Goal: Task Accomplishment & Management: Complete application form

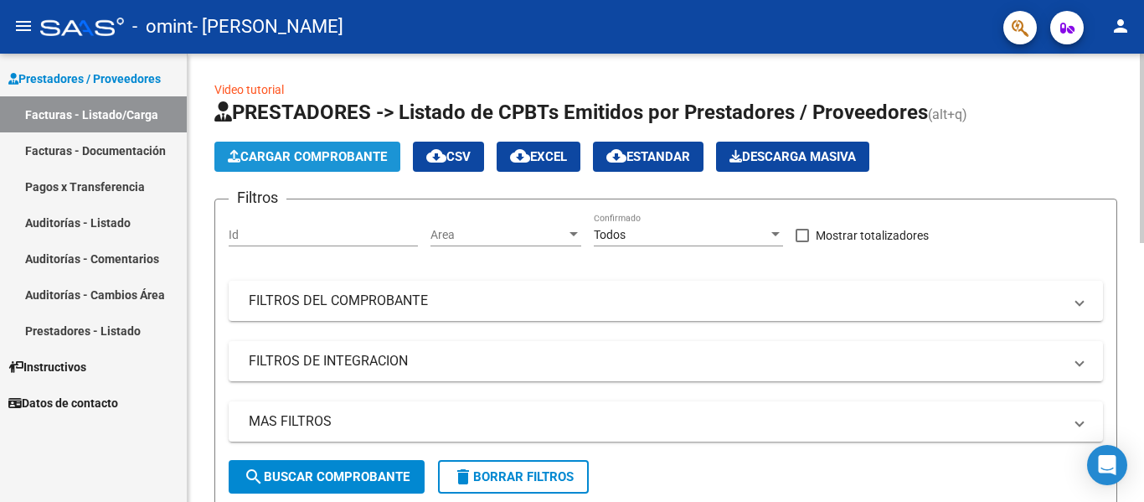
click at [326, 150] on span "Cargar Comprobante" at bounding box center [307, 156] width 159 height 15
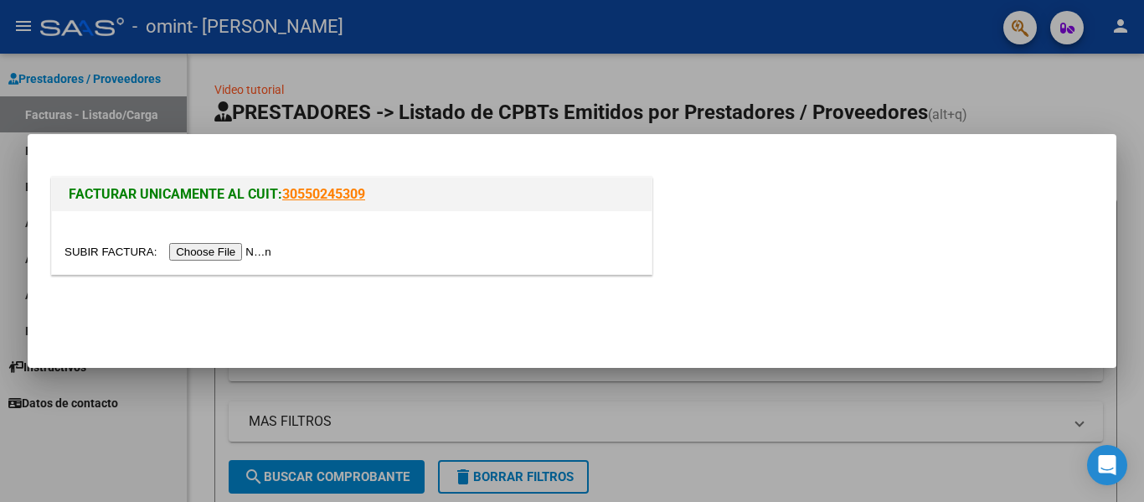
click at [242, 250] on input "file" at bounding box center [170, 252] width 212 height 18
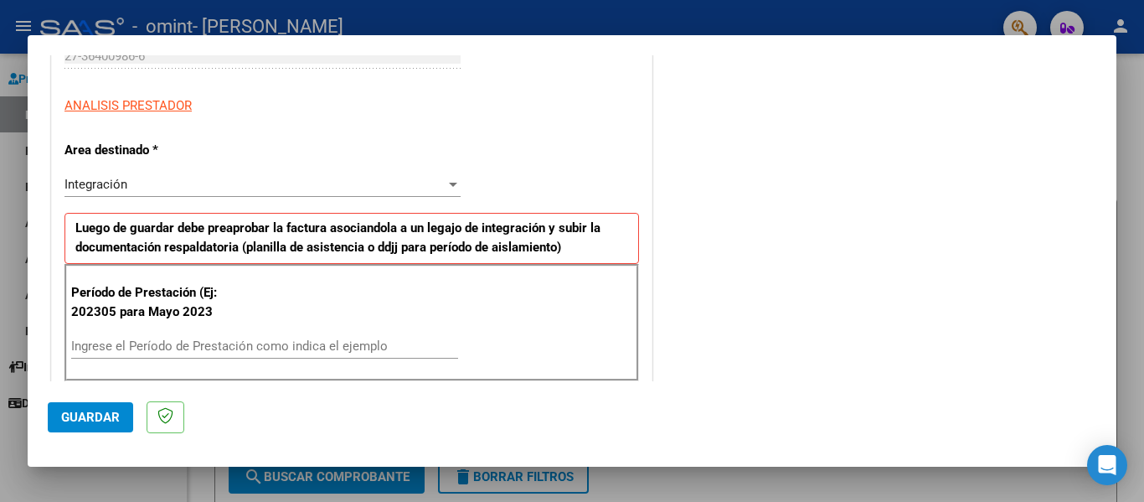
scroll to position [286, 0]
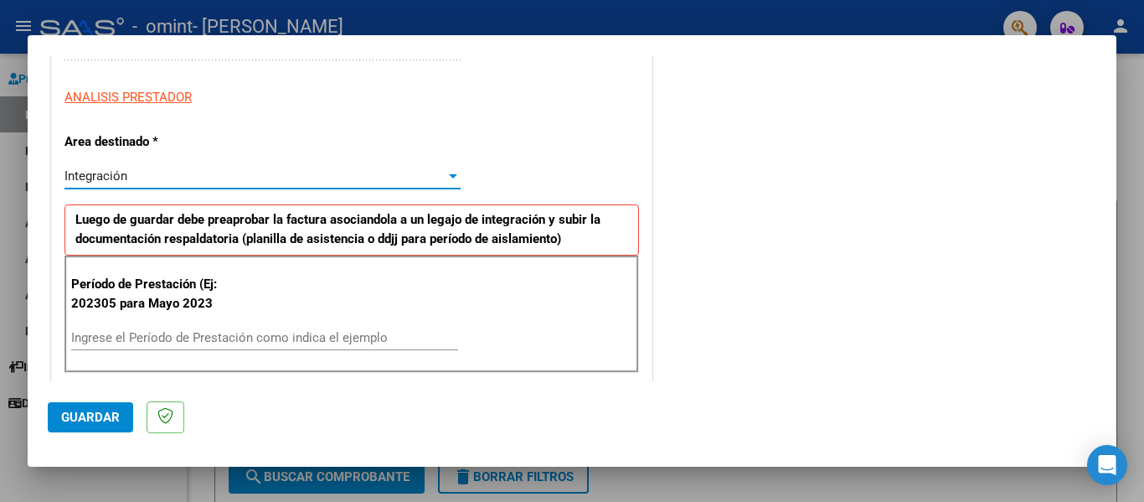
click at [141, 181] on div "Integración" at bounding box center [254, 175] width 381 height 15
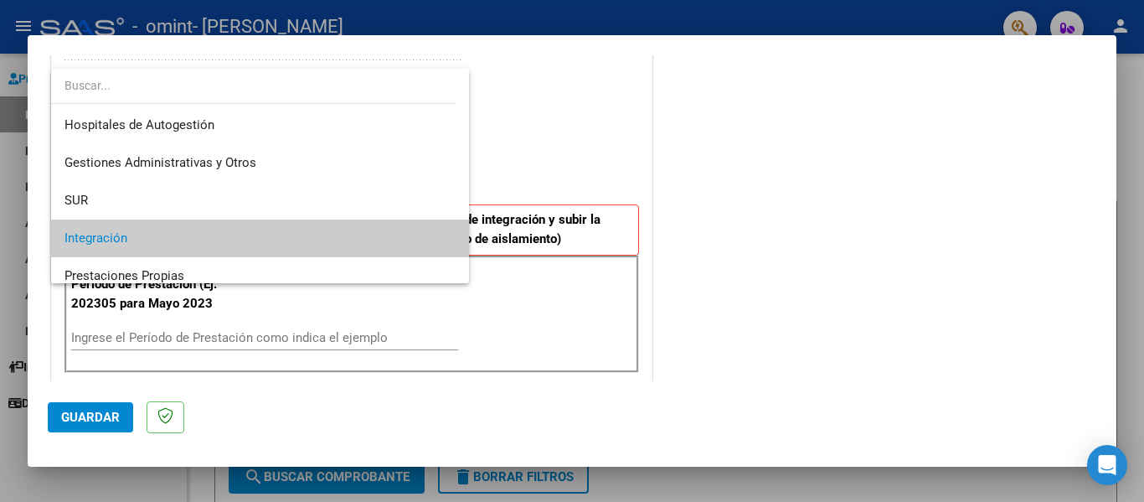
scroll to position [63, 0]
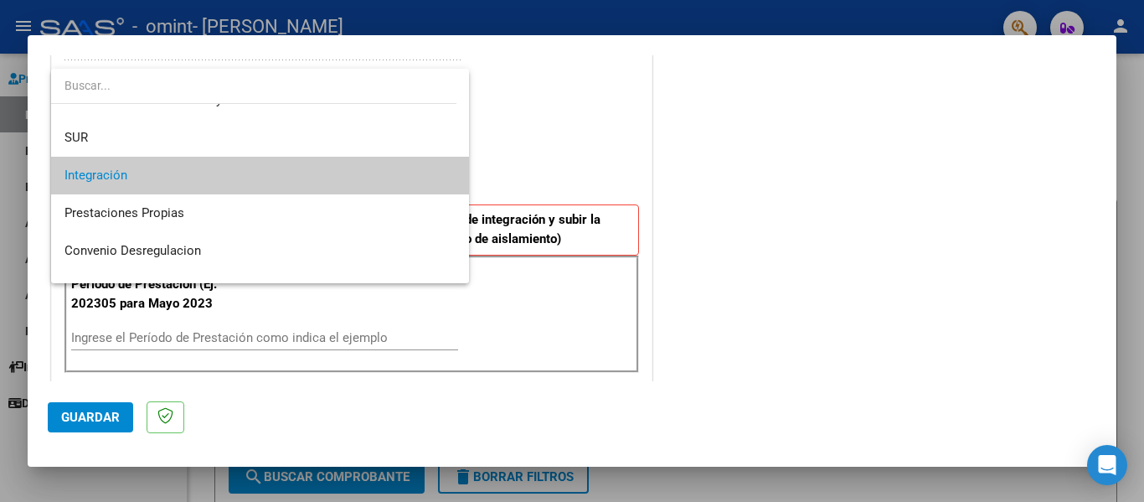
click at [526, 148] on div at bounding box center [572, 251] width 1144 height 502
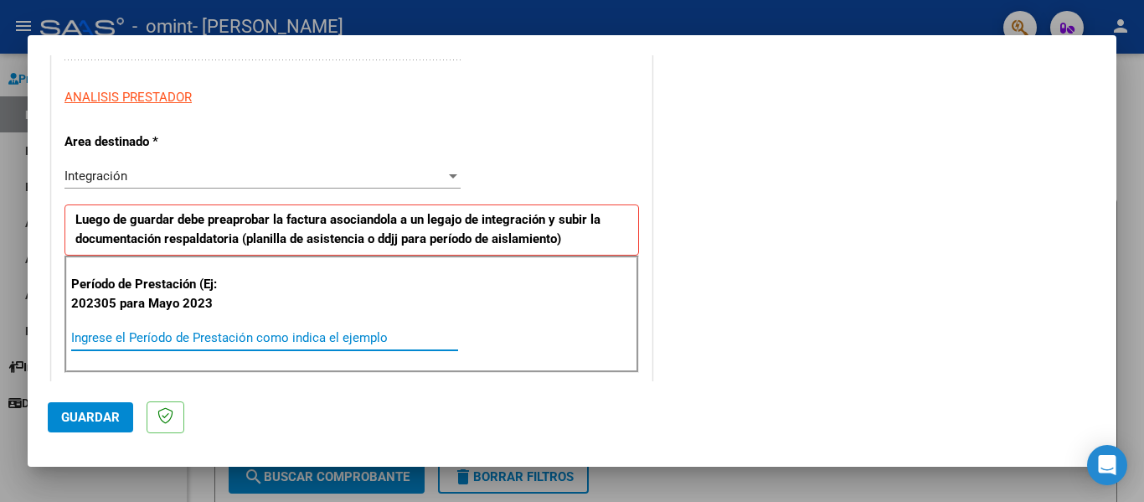
click at [225, 338] on input "Ingrese el Período de Prestación como indica el ejemplo" at bounding box center [264, 337] width 387 height 15
type input "202507"
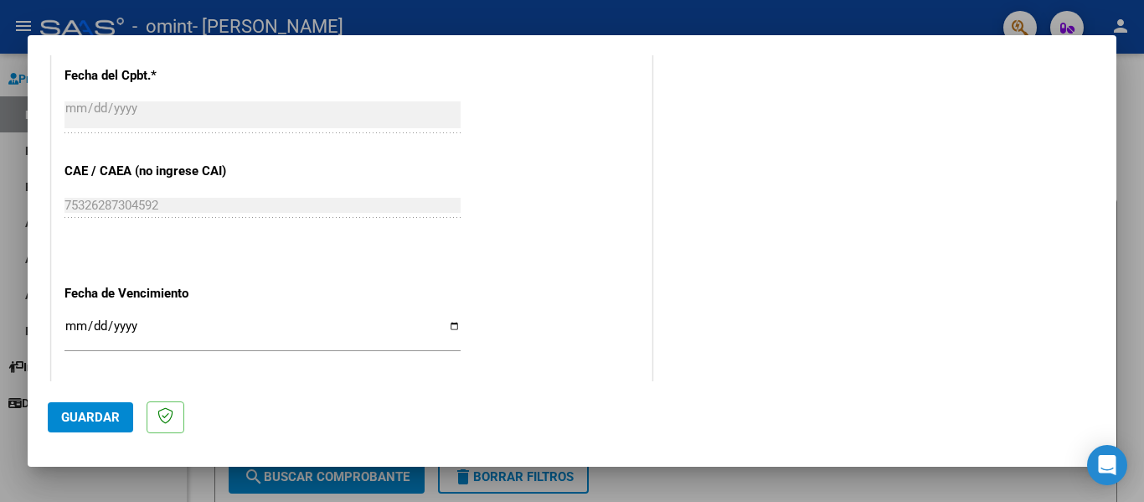
scroll to position [1027, 0]
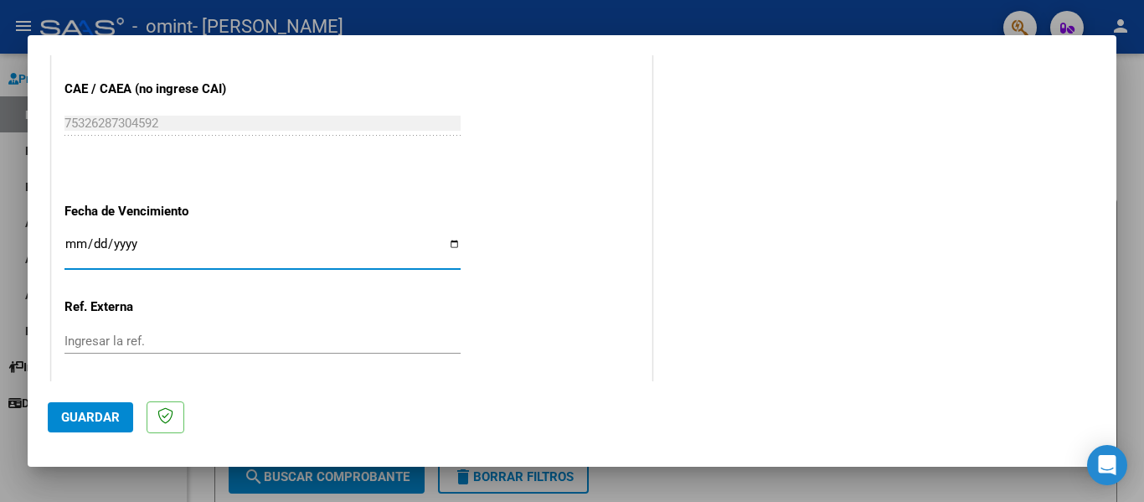
click at [442, 241] on input "Ingresar la fecha" at bounding box center [262, 250] width 396 height 27
click at [453, 241] on input "Ingresar la fecha" at bounding box center [262, 250] width 396 height 27
type input "[DATE]"
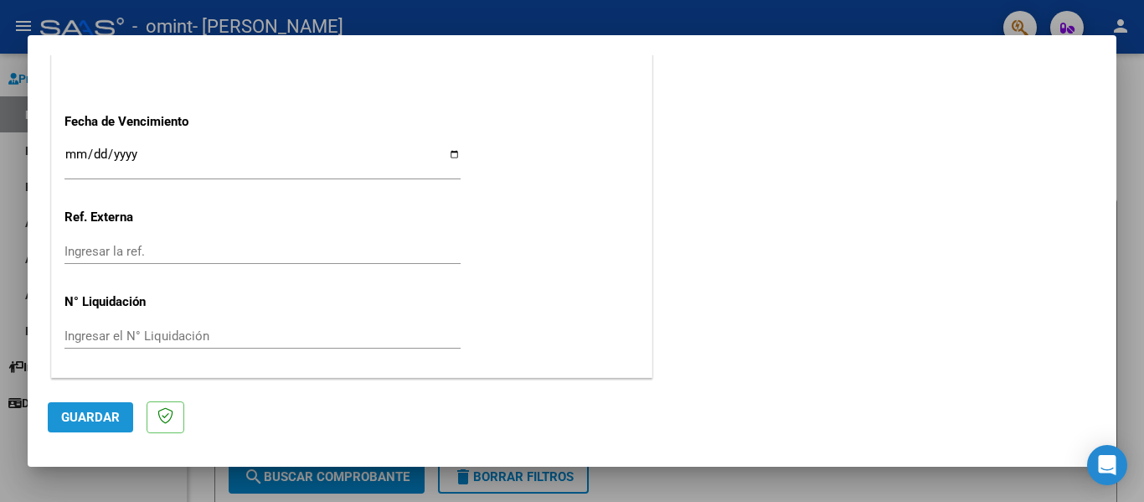
click at [84, 423] on span "Guardar" at bounding box center [90, 417] width 59 height 15
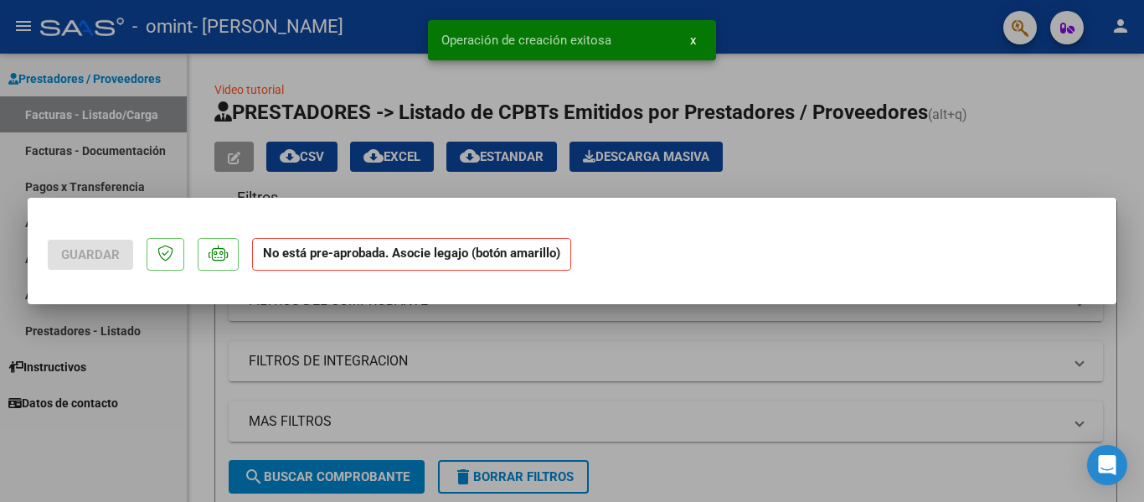
scroll to position [0, 0]
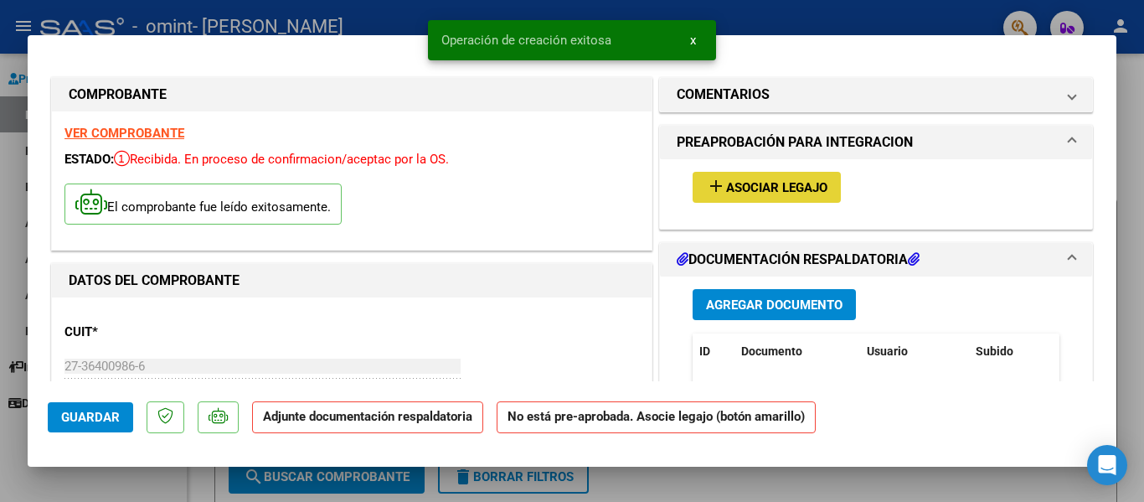
click at [777, 179] on span "add Asociar Legajo" at bounding box center [766, 186] width 121 height 15
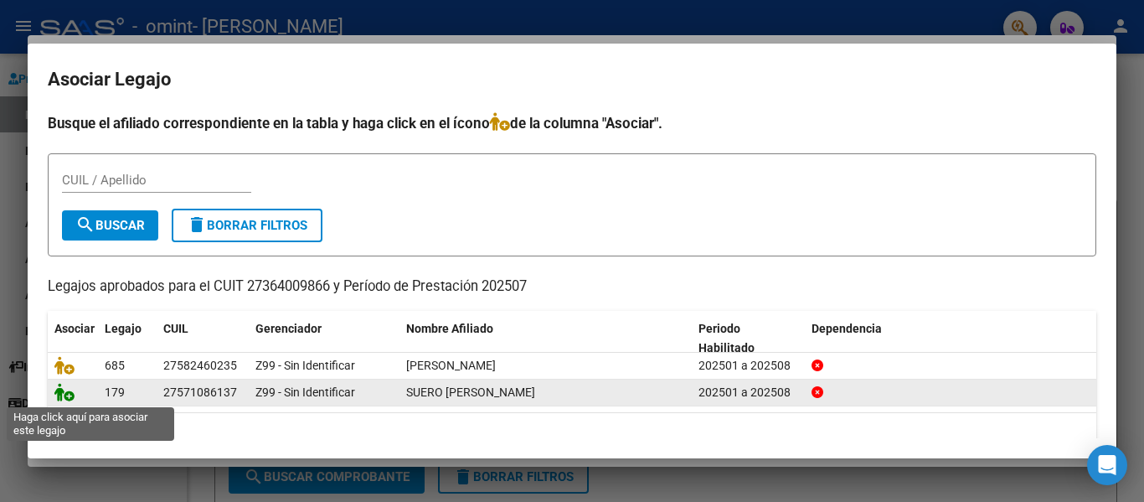
click at [64, 391] on icon at bounding box center [64, 392] width 20 height 18
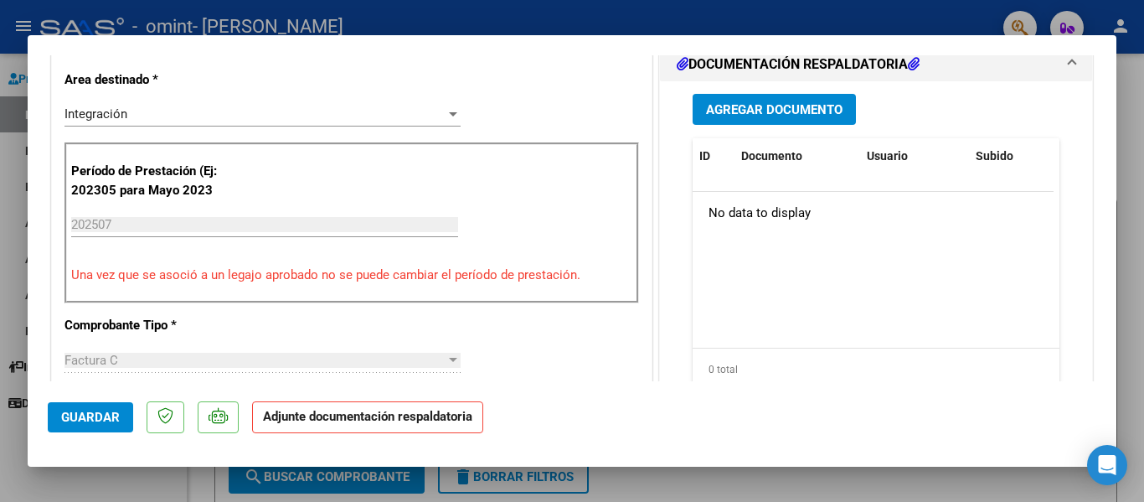
scroll to position [366, 0]
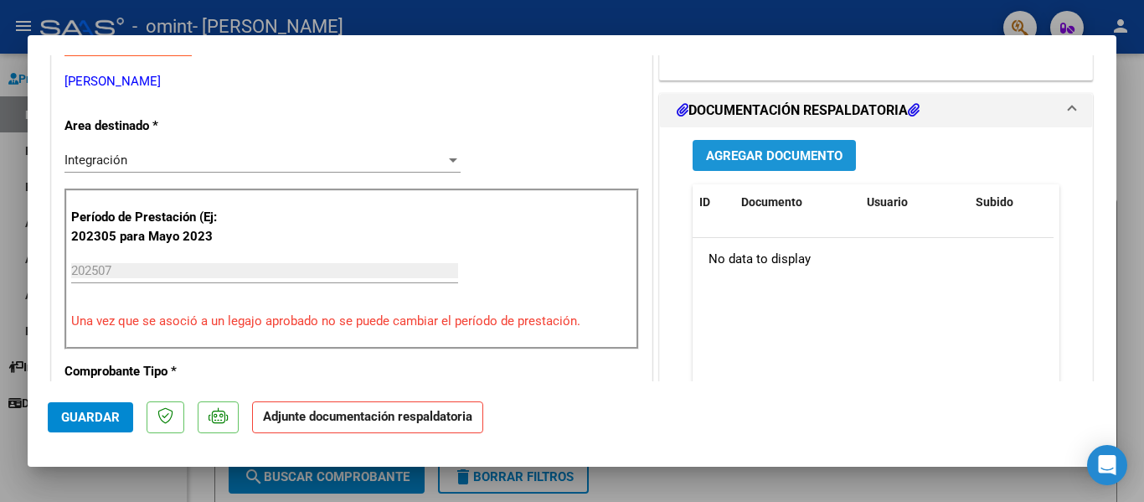
click at [753, 167] on button "Agregar Documento" at bounding box center [774, 155] width 163 height 31
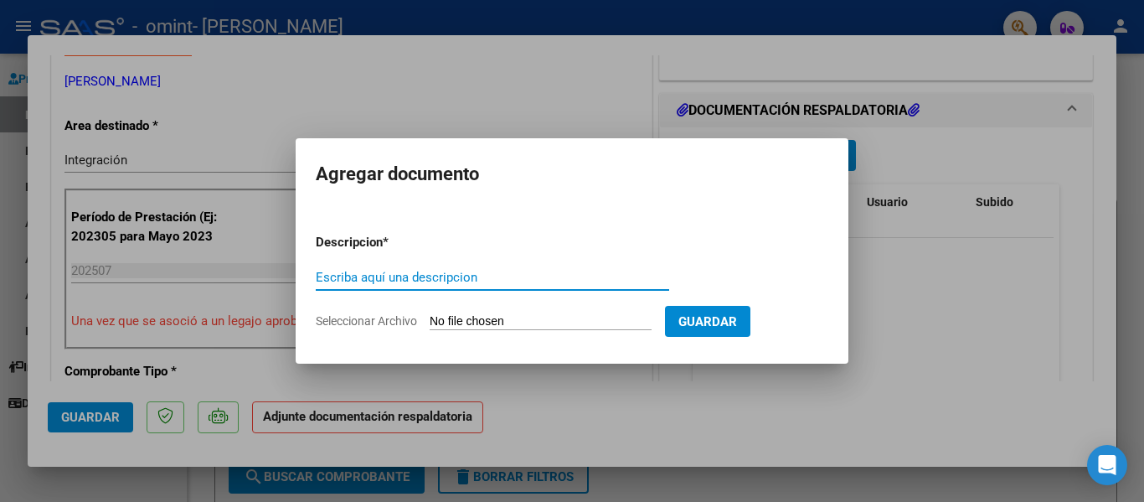
click at [486, 281] on input "Escriba aquí una descripcion" at bounding box center [492, 277] width 353 height 15
type input "factura"
drag, startPoint x: 493, startPoint y: 302, endPoint x: 481, endPoint y: 315, distance: 17.2
click at [481, 315] on form "Descripcion * factura Escriba aquí una descripcion Seleccionar Archivo Guardar" at bounding box center [572, 281] width 513 height 122
click at [481, 315] on input "Seleccionar Archivo" at bounding box center [541, 322] width 222 height 16
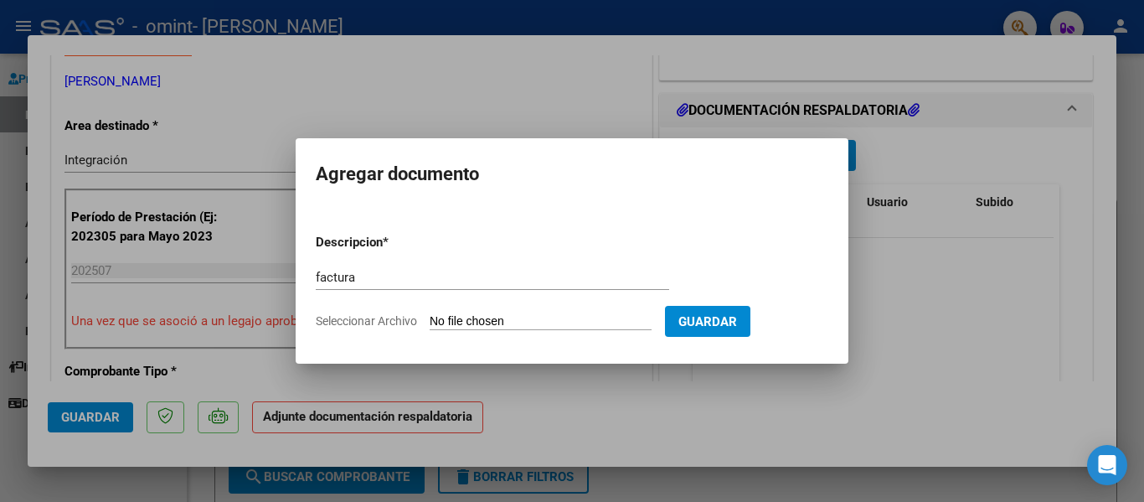
type input "C:\fakepath\27364009866_011_00002_00000480.pdf"
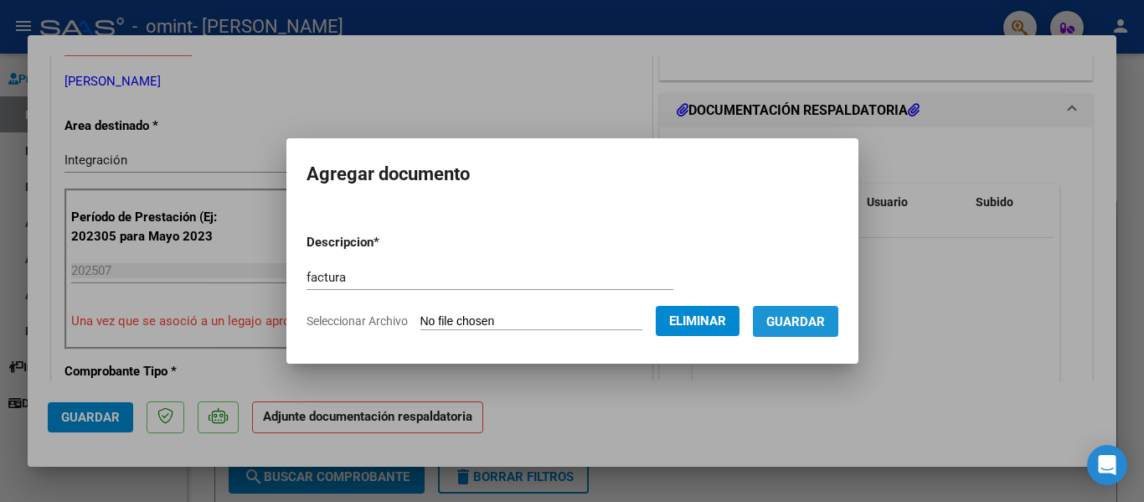
click at [813, 330] on button "Guardar" at bounding box center [795, 321] width 85 height 31
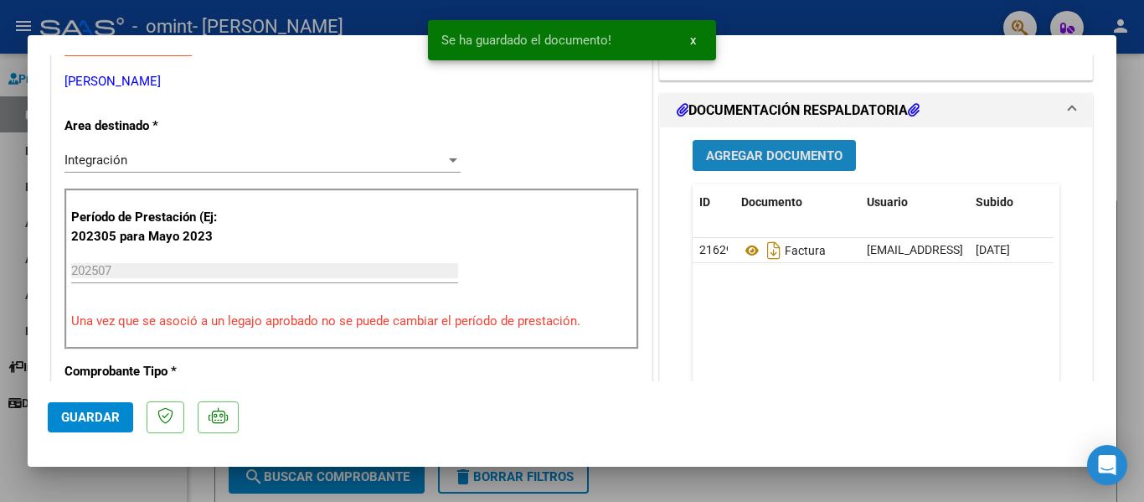
click at [790, 160] on span "Agregar Documento" at bounding box center [774, 155] width 137 height 15
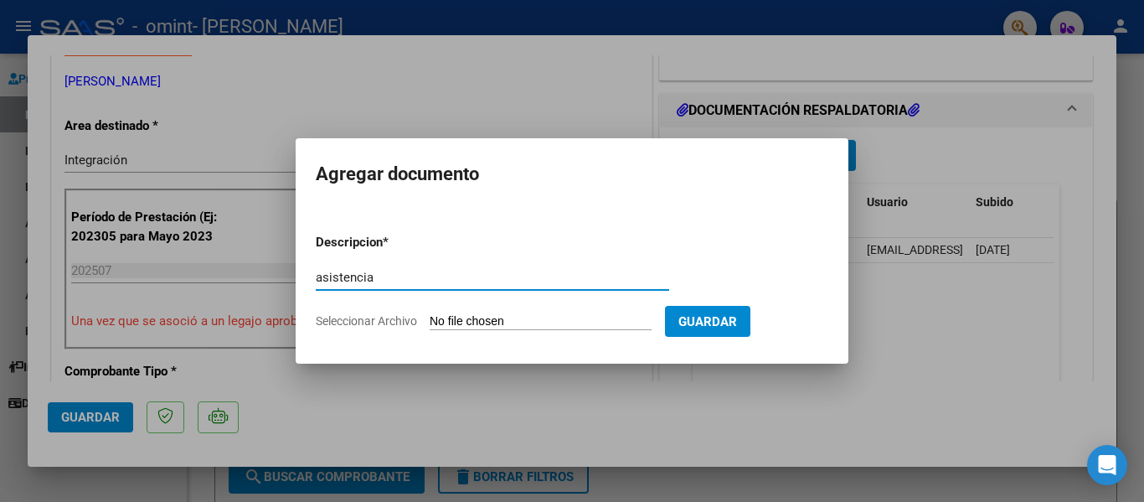
type input "asistencia"
click at [544, 314] on input "Seleccionar Archivo" at bounding box center [541, 322] width 222 height 16
type input "C:\fakepath\CamScanner [DATE] 21.50 (1).pdf"
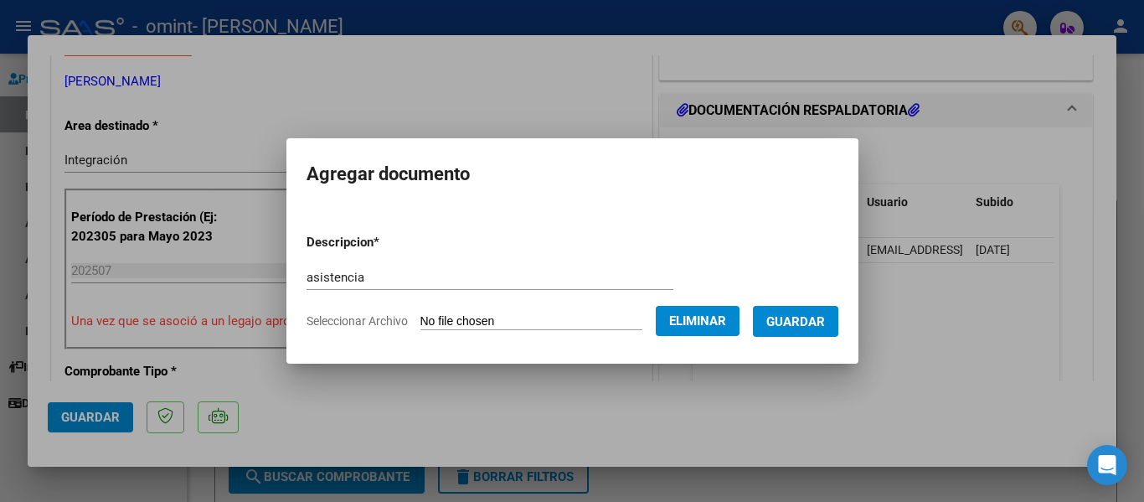
click at [815, 333] on button "Guardar" at bounding box center [795, 321] width 85 height 31
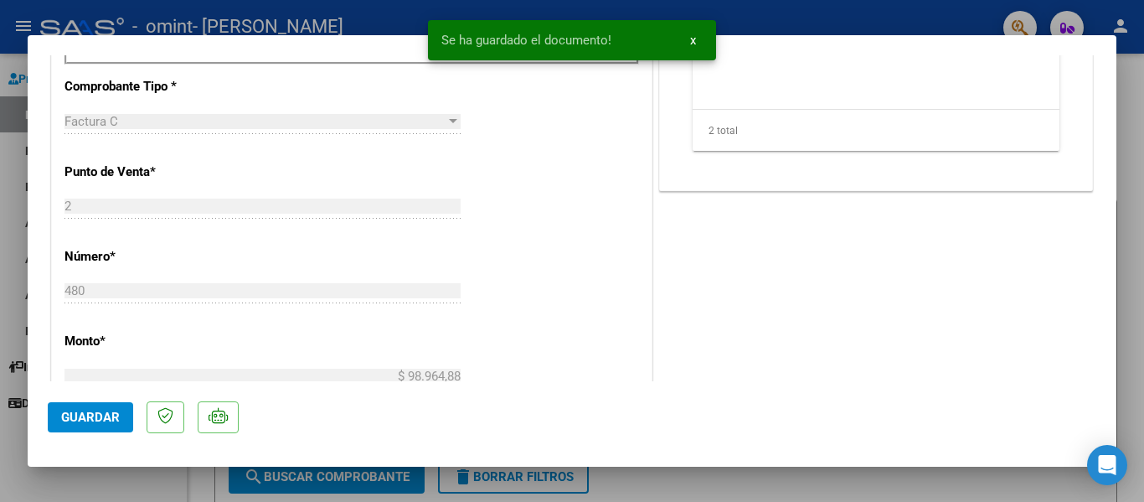
scroll to position [936, 0]
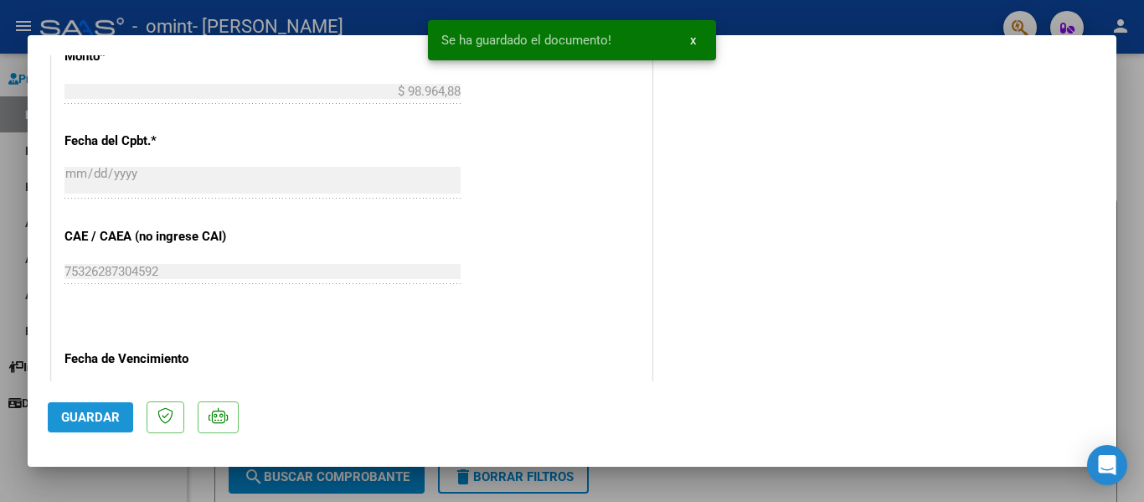
click at [71, 421] on span "Guardar" at bounding box center [90, 417] width 59 height 15
click at [11, 299] on div at bounding box center [572, 251] width 1144 height 502
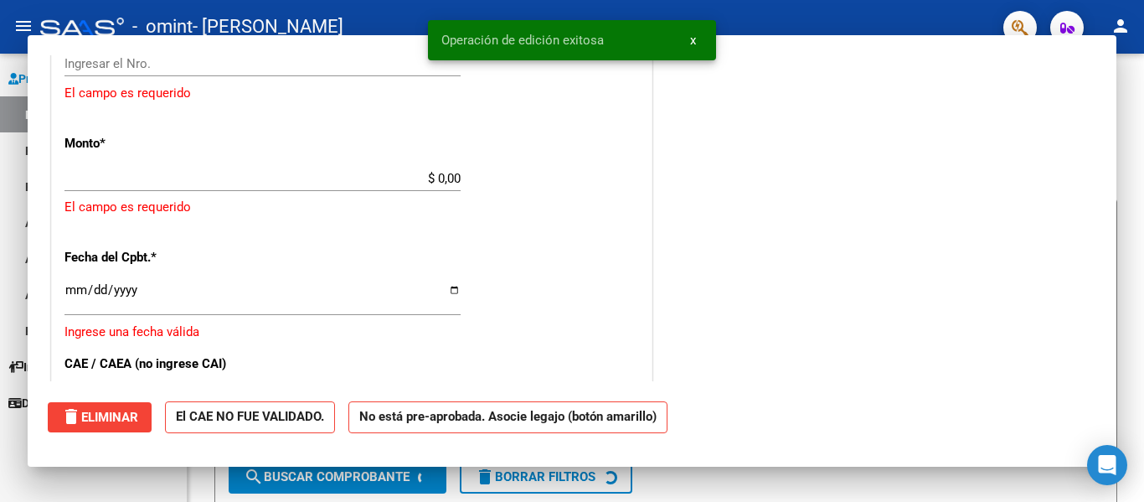
scroll to position [0, 0]
